Goal: Task Accomplishment & Management: Understand process/instructions

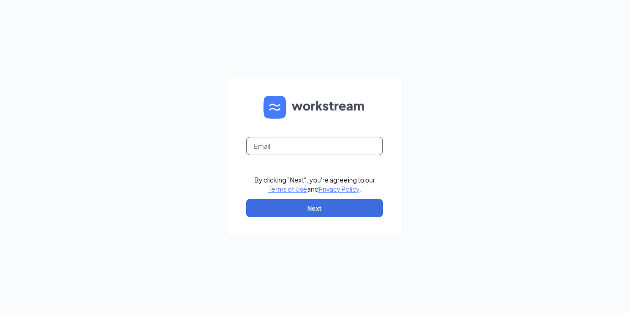
click at [284, 147] on input "text" at bounding box center [314, 146] width 137 height 18
type input "1527@dktinvestments.com"
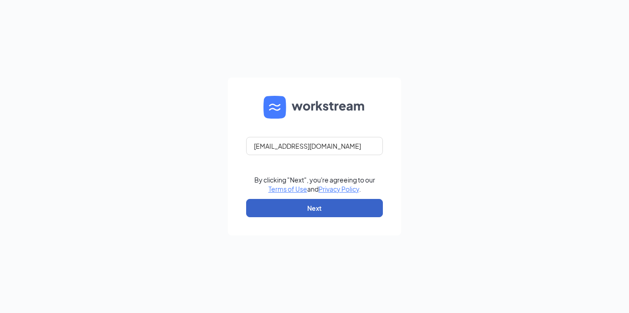
click at [289, 211] on button "Next" at bounding box center [314, 208] width 137 height 18
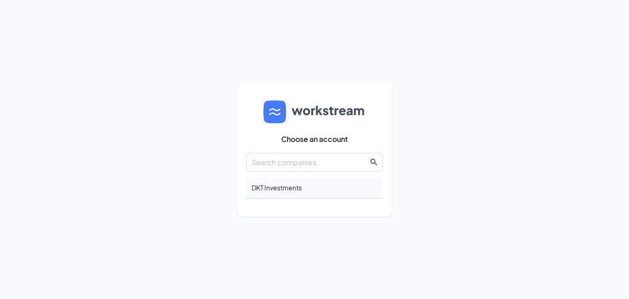
click at [273, 195] on div "DKT Investments" at bounding box center [314, 187] width 137 height 21
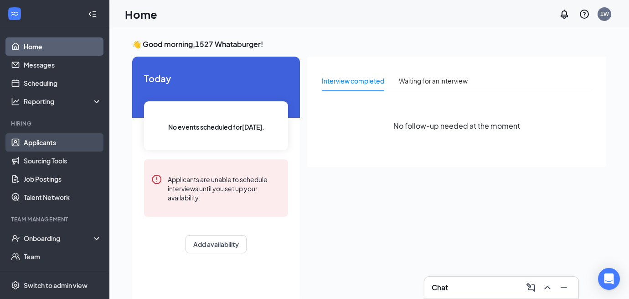
click at [27, 143] on link "Applicants" at bounding box center [63, 142] width 78 height 18
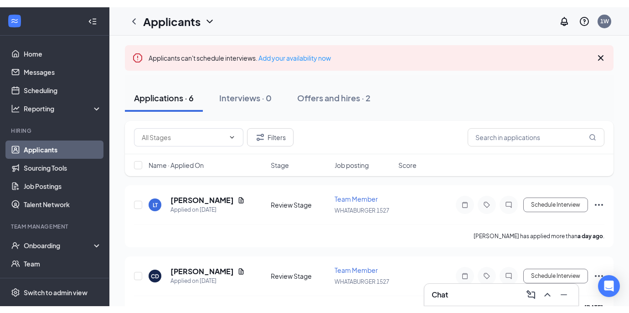
scroll to position [52, 0]
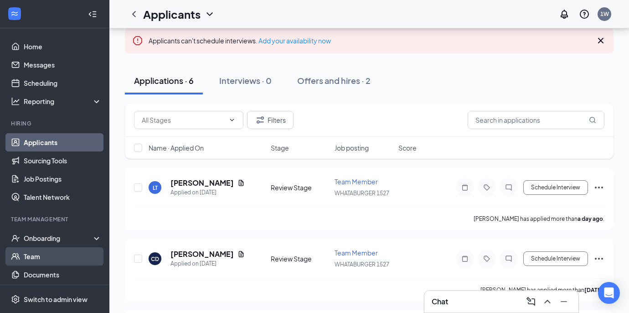
click at [42, 252] on link "Team" at bounding box center [63, 256] width 78 height 18
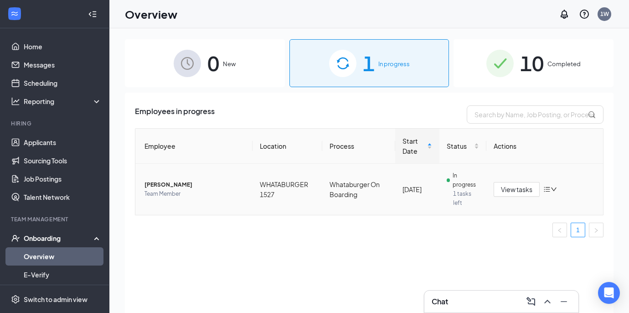
click at [206, 188] on span "[PERSON_NAME]" at bounding box center [195, 184] width 101 height 9
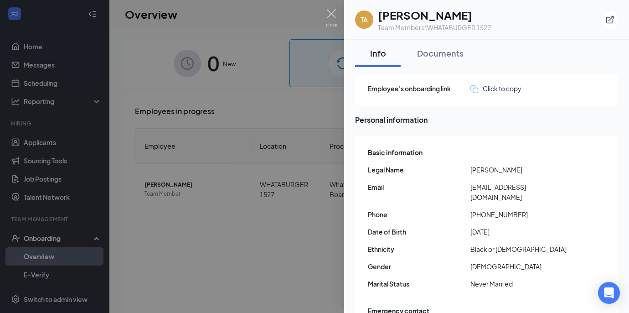
click at [290, 113] on div at bounding box center [314, 156] width 629 height 313
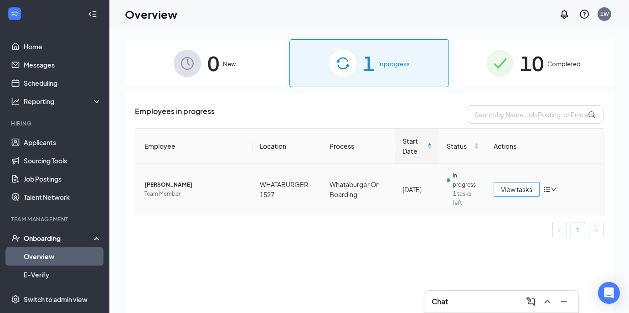
click at [510, 191] on span "View tasks" at bounding box center [516, 189] width 31 height 10
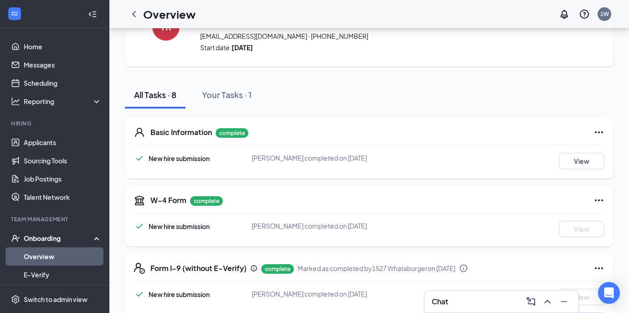
scroll to position [53, 0]
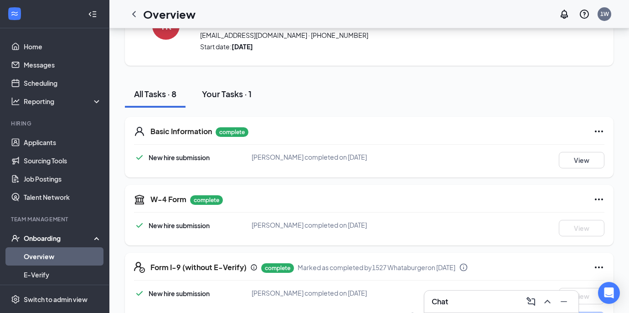
click at [237, 90] on div "Your Tasks · 1" at bounding box center [227, 93] width 50 height 11
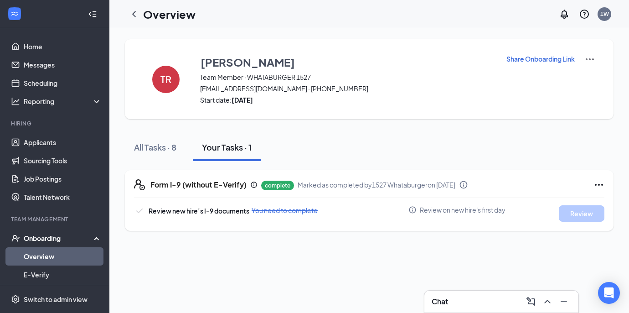
scroll to position [0, 0]
click at [143, 142] on div "All Tasks · 8" at bounding box center [155, 146] width 42 height 11
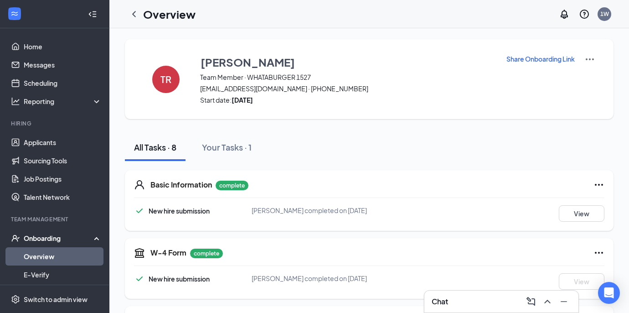
click at [171, 191] on div "Basic Information complete New hire submission [PERSON_NAME] completed on [DATE…" at bounding box center [369, 200] width 489 height 61
click at [192, 207] on span "New hire submission" at bounding box center [179, 211] width 61 height 8
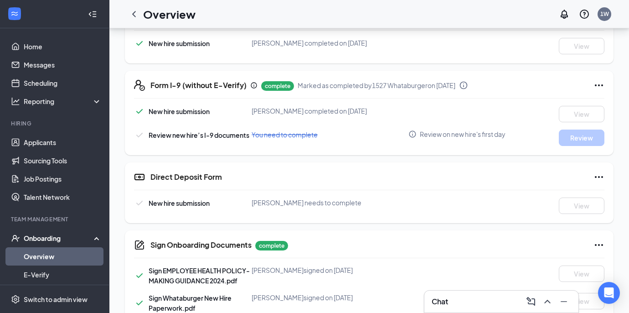
scroll to position [283, 0]
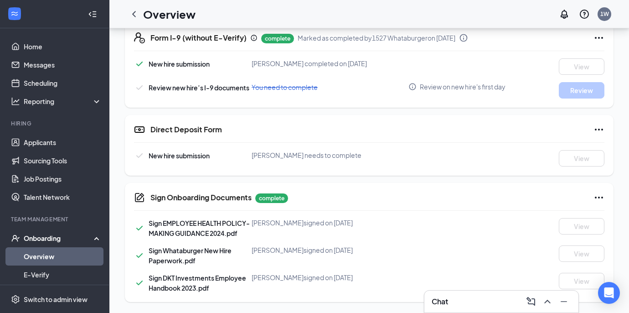
click at [596, 126] on icon "Ellipses" at bounding box center [599, 129] width 11 height 11
click at [567, 120] on div "Direct Deposit Form New hire submission Treivon [PERSON_NAME] needs to complete…" at bounding box center [369, 145] width 489 height 61
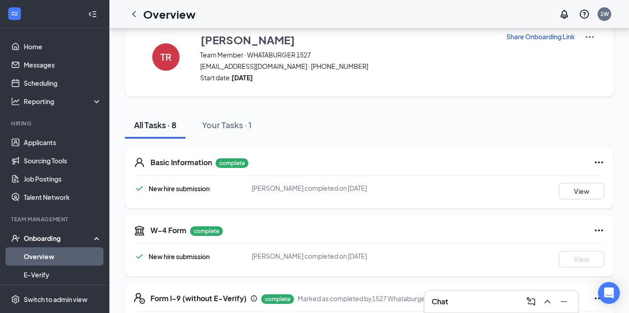
scroll to position [0, 0]
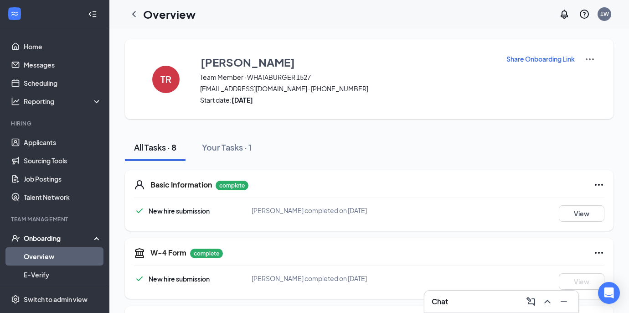
click at [592, 62] on img at bounding box center [589, 59] width 11 height 11
click at [545, 126] on div "TR [PERSON_NAME] Team Member · WHATABURGER 1527 [EMAIL_ADDRESS][DOMAIN_NAME] · …" at bounding box center [369, 311] width 489 height 545
click at [543, 61] on p "Share Onboarding Link" at bounding box center [540, 58] width 68 height 9
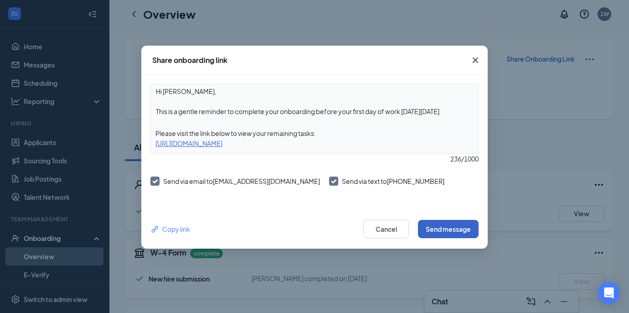
click at [446, 232] on button "Send message" at bounding box center [448, 229] width 61 height 18
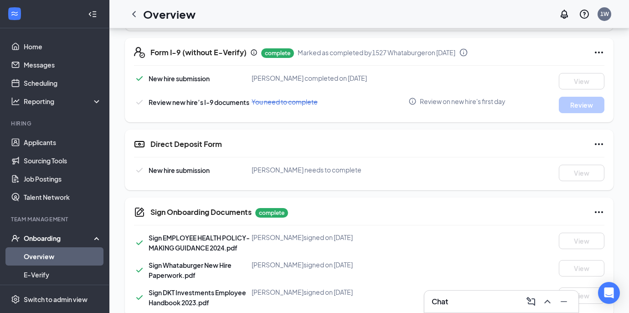
scroll to position [283, 0]
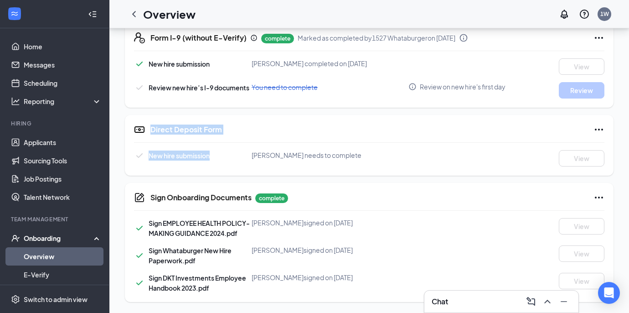
drag, startPoint x: 134, startPoint y: 130, endPoint x: 249, endPoint y: 162, distance: 119.7
click at [249, 162] on div "Direct Deposit Form New hire submission Treivon [PERSON_NAME] needs to complete…" at bounding box center [369, 145] width 489 height 61
click at [269, 131] on div "Direct Deposit Form" at bounding box center [377, 129] width 454 height 11
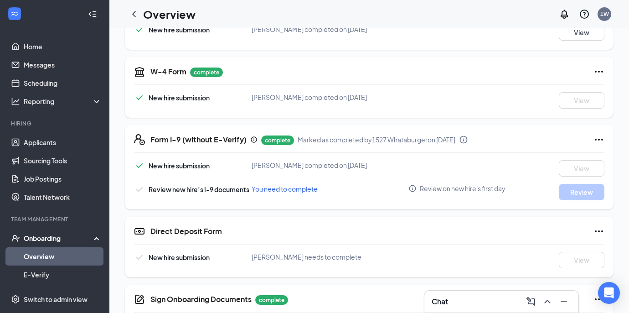
scroll to position [0, 0]
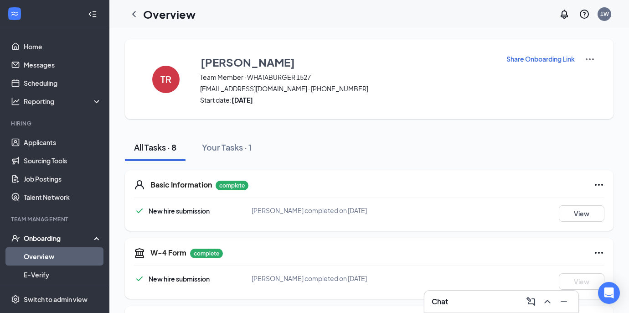
click at [555, 60] on p "Share Onboarding Link" at bounding box center [540, 58] width 68 height 9
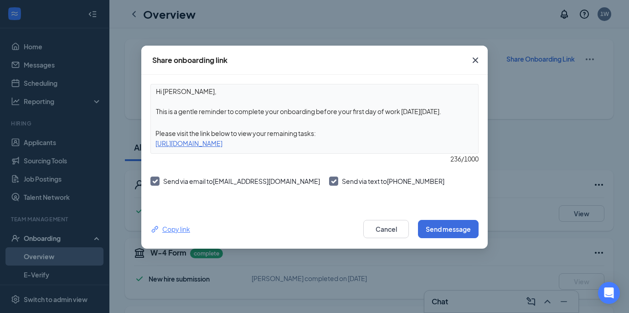
click at [178, 232] on div "Copy link" at bounding box center [170, 229] width 40 height 10
